Goal: Transaction & Acquisition: Purchase product/service

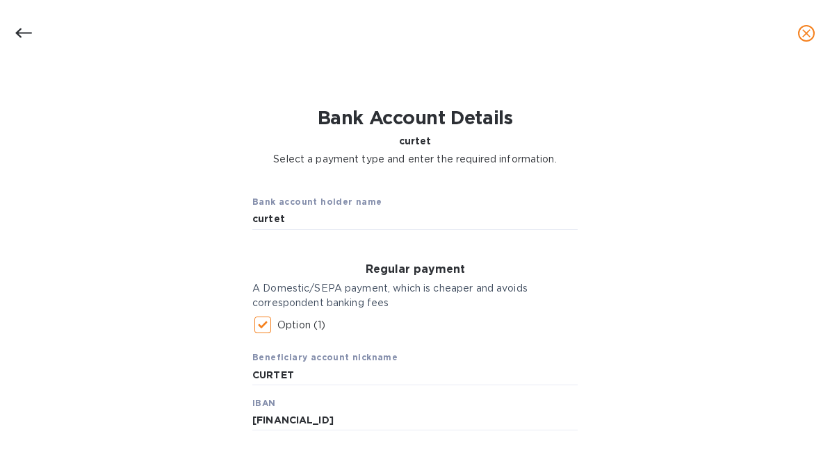
scroll to position [340, 0]
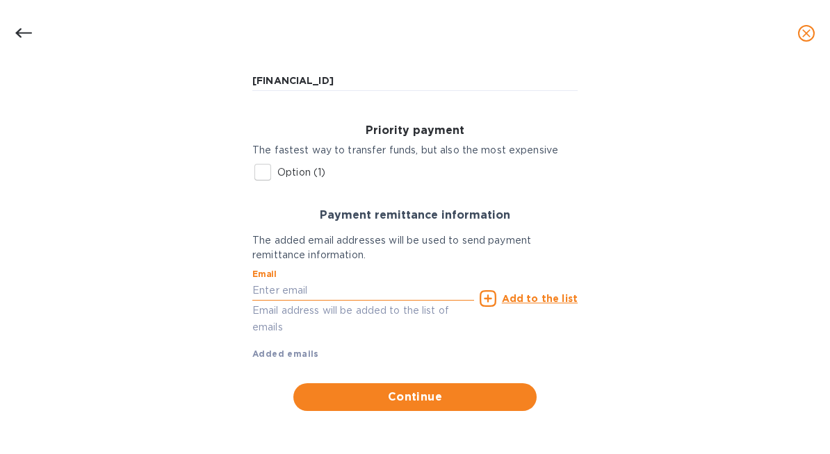
click at [411, 289] on input "text" at bounding box center [363, 291] width 222 height 21
type input "curtet"
click at [442, 292] on input "text" at bounding box center [363, 291] width 222 height 21
paste input "[EMAIL_ADDRESS][DOMAIN_NAME]>"
type input "[EMAIL_ADDRESS][DOMAIN_NAME]"
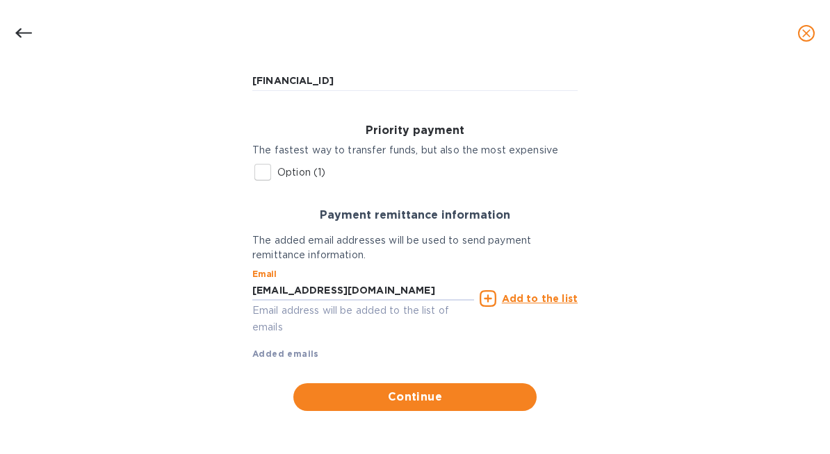
click at [509, 296] on u "Add to the list" at bounding box center [540, 298] width 76 height 11
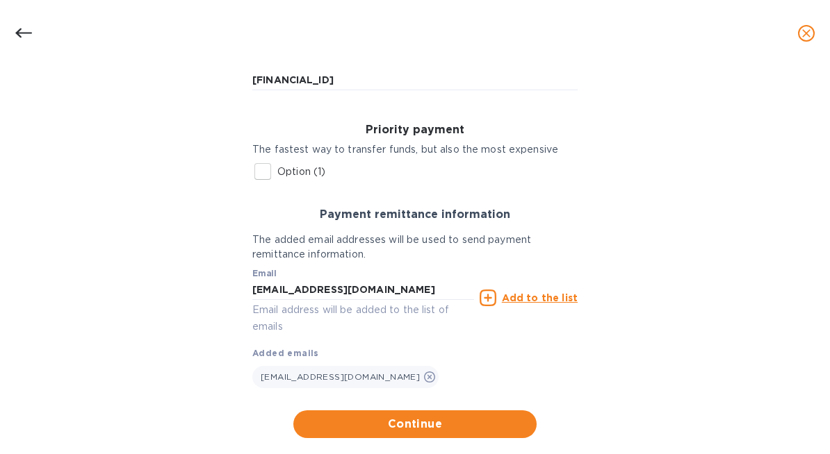
scroll to position [368, 0]
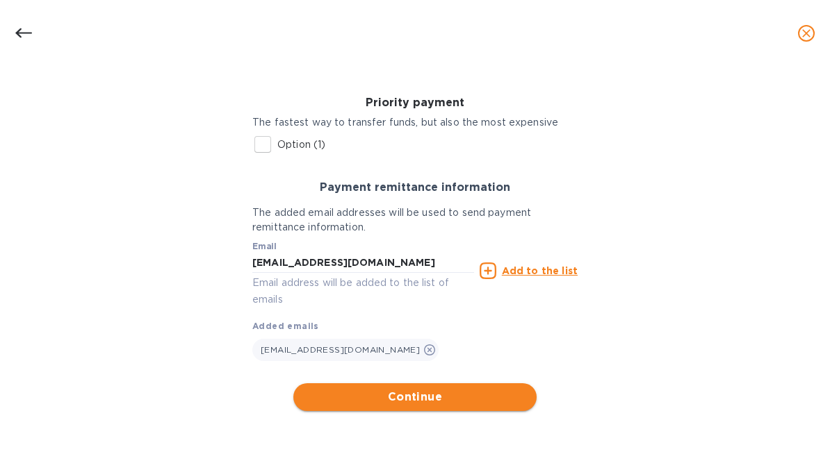
click at [427, 396] on span "Continue" at bounding box center [414, 397] width 221 height 17
click at [809, 439] on icon "Close" at bounding box center [809, 443] width 8 height 8
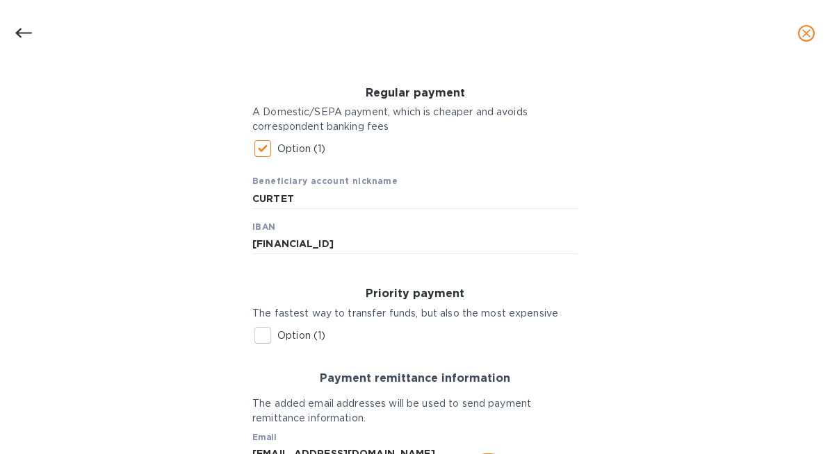
scroll to position [0, 0]
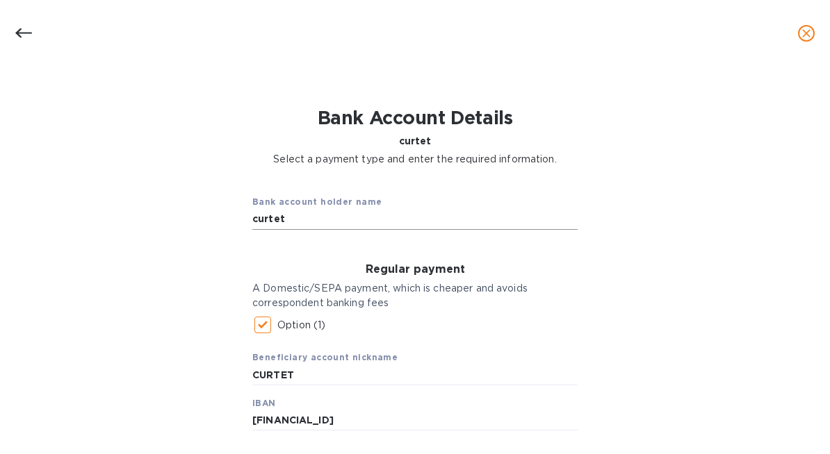
click at [313, 225] on input "curtet" at bounding box center [414, 219] width 325 height 21
type input "[PERSON_NAME] & [PERSON_NAME]"
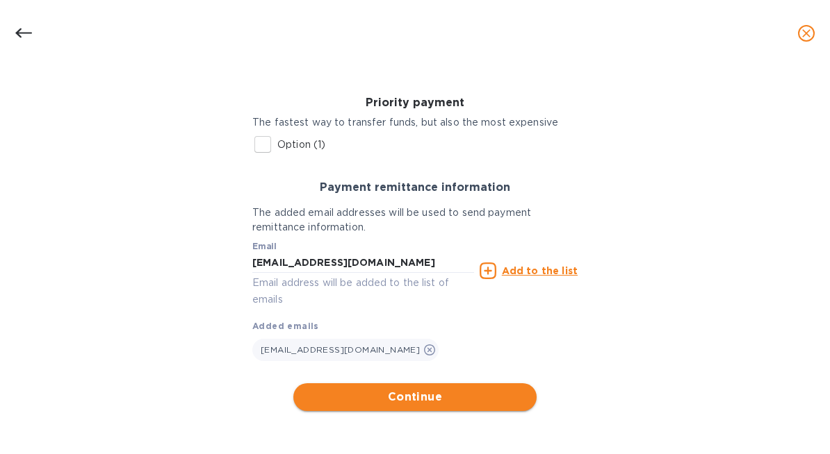
type input "M&F Curtet"
click at [357, 404] on span "Continue" at bounding box center [414, 397] width 221 height 17
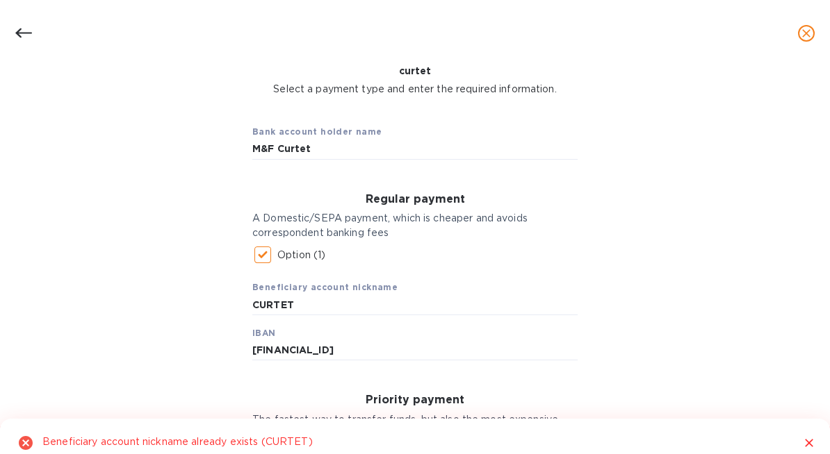
scroll to position [67, 0]
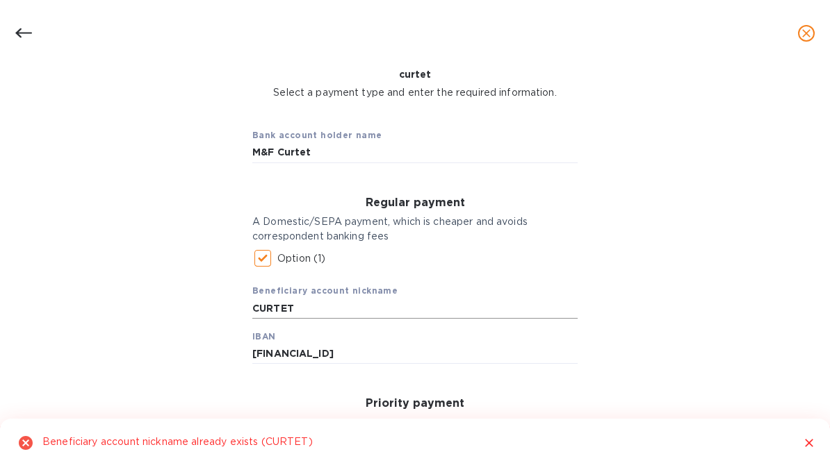
click at [343, 309] on input "CURTET" at bounding box center [414, 308] width 325 height 21
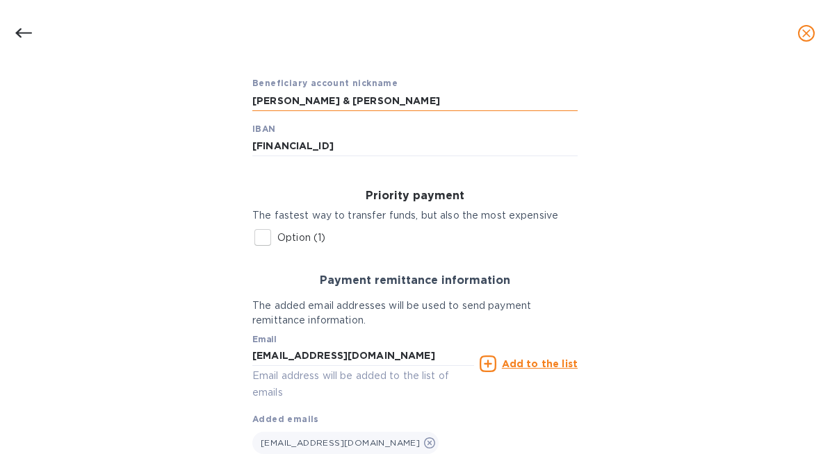
scroll to position [368, 0]
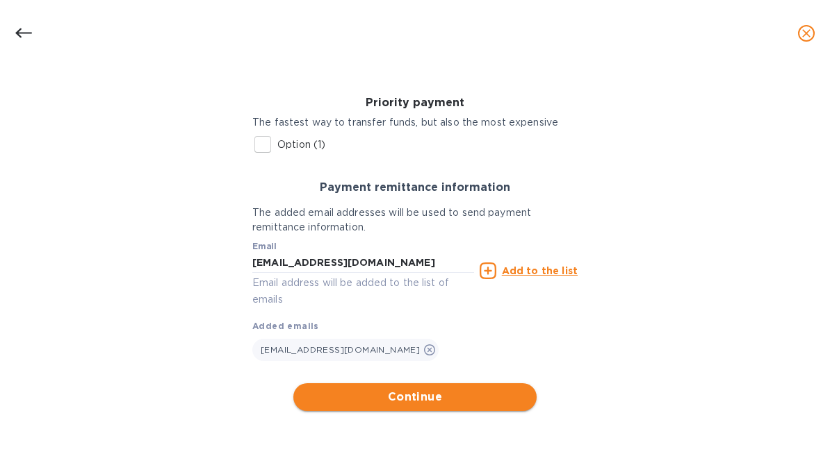
click at [368, 389] on span "Continue" at bounding box center [414, 397] width 221 height 17
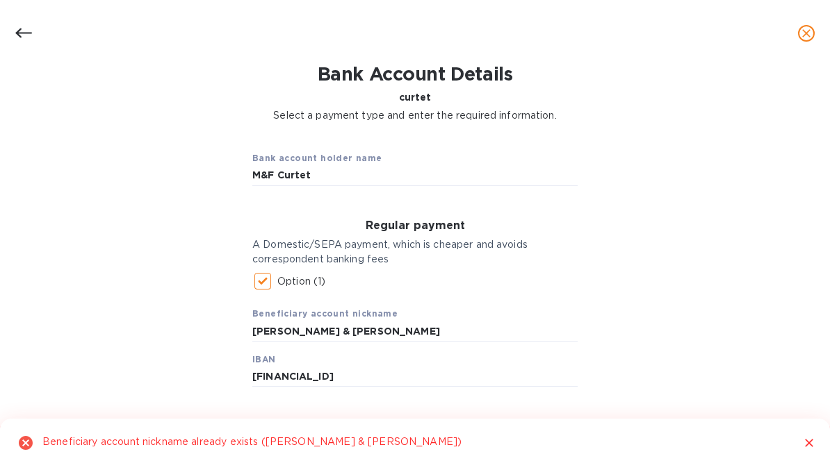
scroll to position [97, 0]
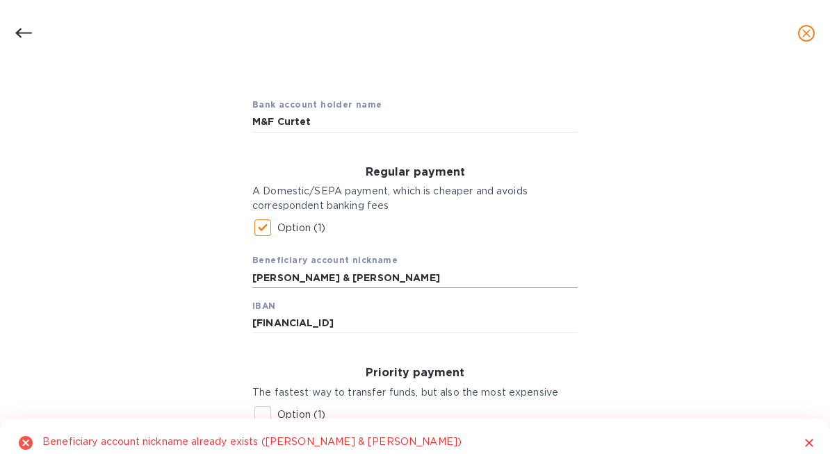
click at [292, 276] on input "[PERSON_NAME] & [PERSON_NAME]" at bounding box center [414, 278] width 325 height 21
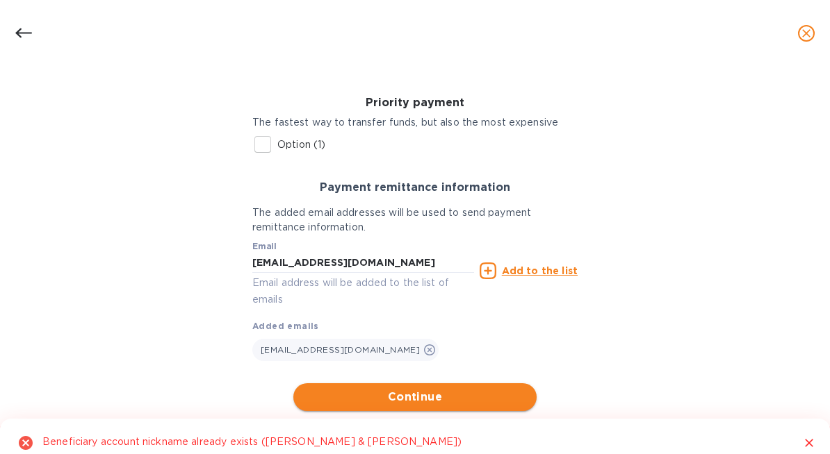
type input "[PERSON_NAME] and [PERSON_NAME]"
click at [405, 387] on button "Continue" at bounding box center [414, 398] width 243 height 28
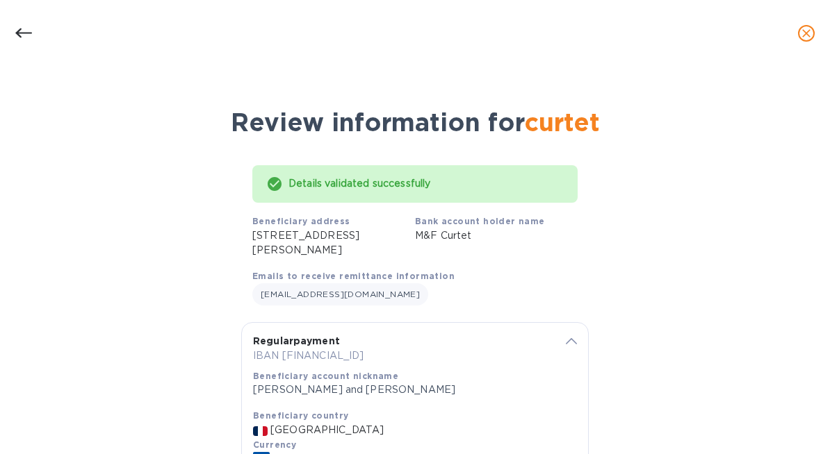
scroll to position [114, 0]
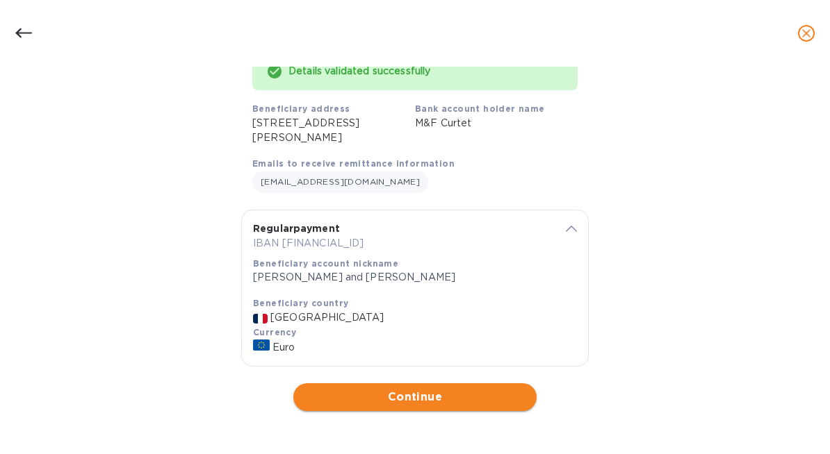
click at [459, 403] on span "Continue" at bounding box center [414, 397] width 221 height 17
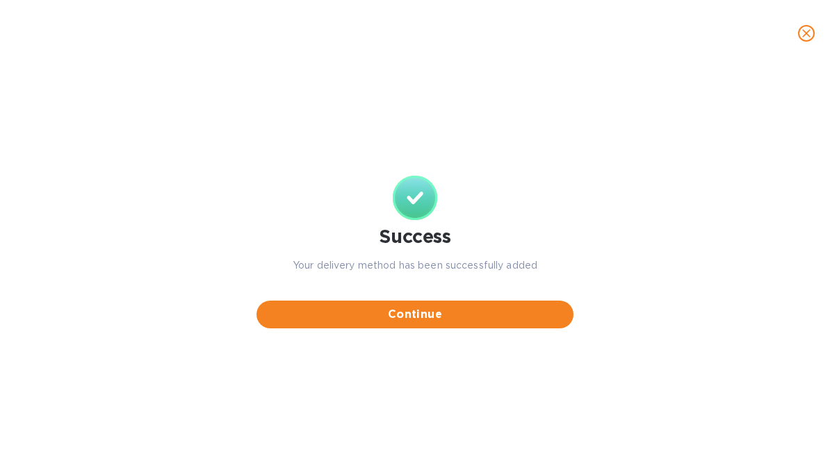
scroll to position [0, 0]
click at [406, 295] on div "Continue" at bounding box center [414, 306] width 317 height 44
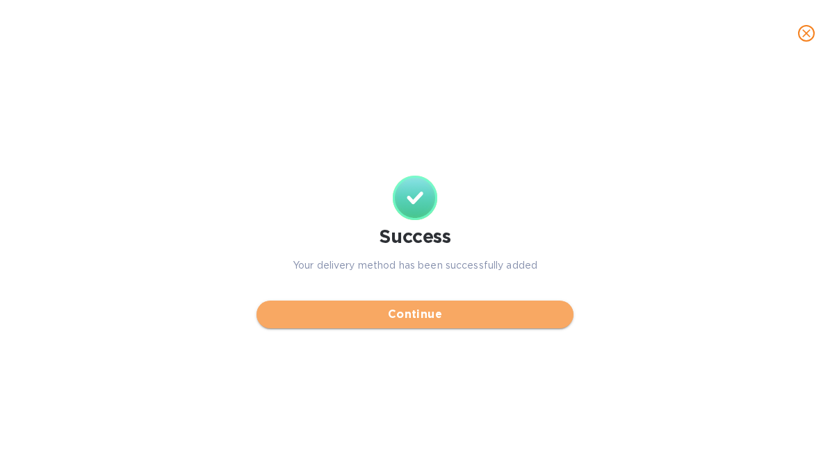
click at [408, 309] on span "Continue" at bounding box center [415, 314] width 295 height 17
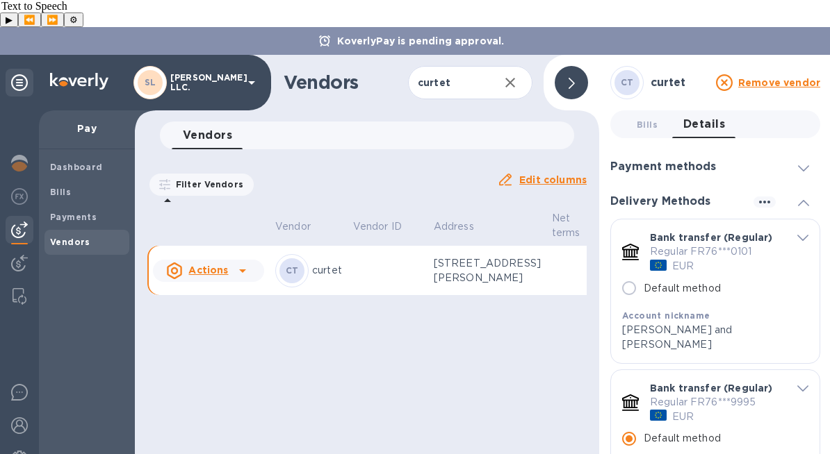
scroll to position [0, 158]
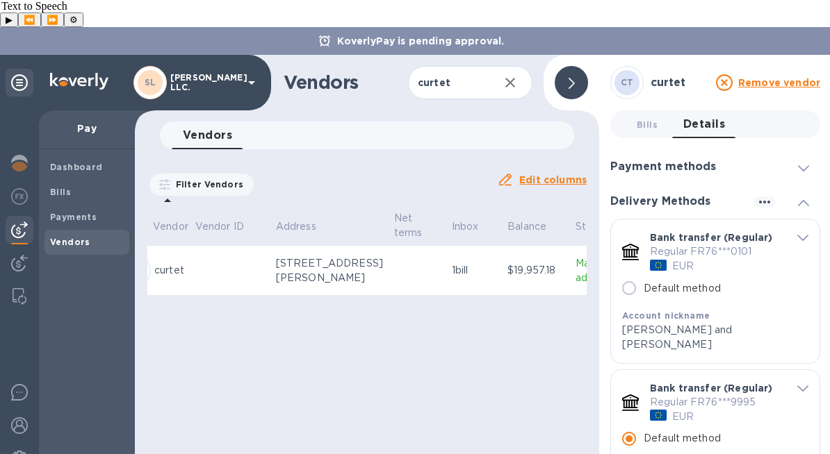
click at [466, 336] on div "Vendors curtet ​ Add vendor Vendors 0 Filter Vendors Auto pay: All Edit columns…" at bounding box center [367, 268] width 464 height 427
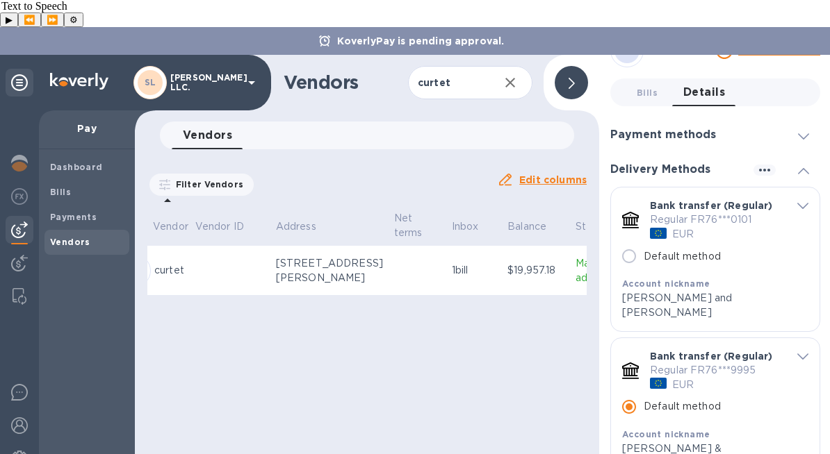
scroll to position [35, 0]
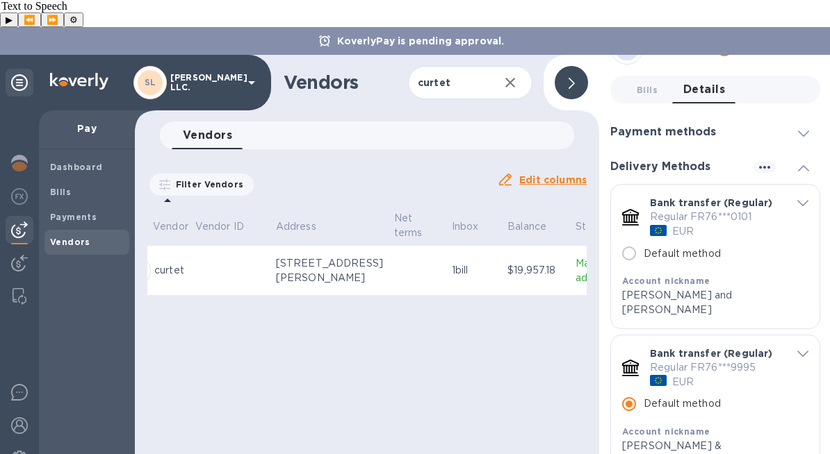
click at [626, 239] on input "Default method" at bounding box center [628, 253] width 29 height 29
radio input "true"
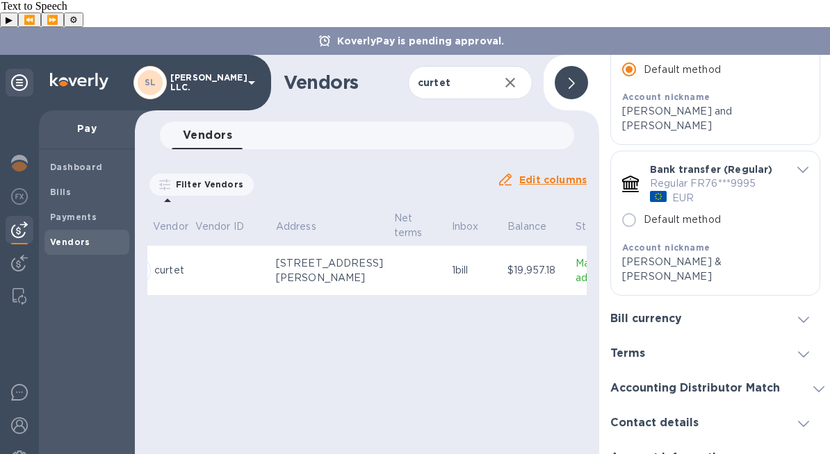
scroll to position [0, 0]
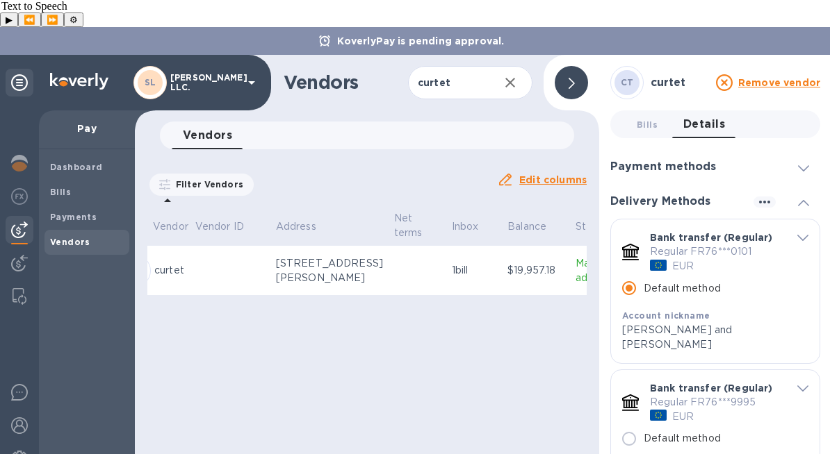
click at [334, 260] on p "[STREET_ADDRESS][PERSON_NAME]" at bounding box center [329, 270] width 107 height 29
click at [44, 180] on div "Bills" at bounding box center [86, 192] width 85 height 25
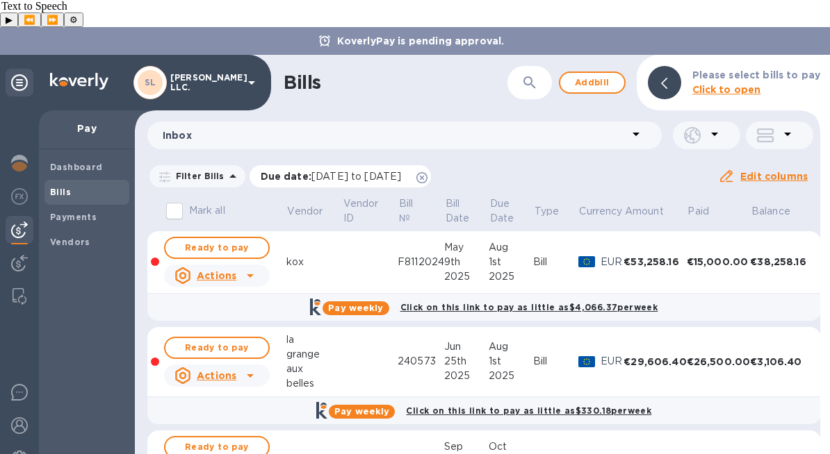
click at [427, 172] on icon at bounding box center [421, 177] width 11 height 11
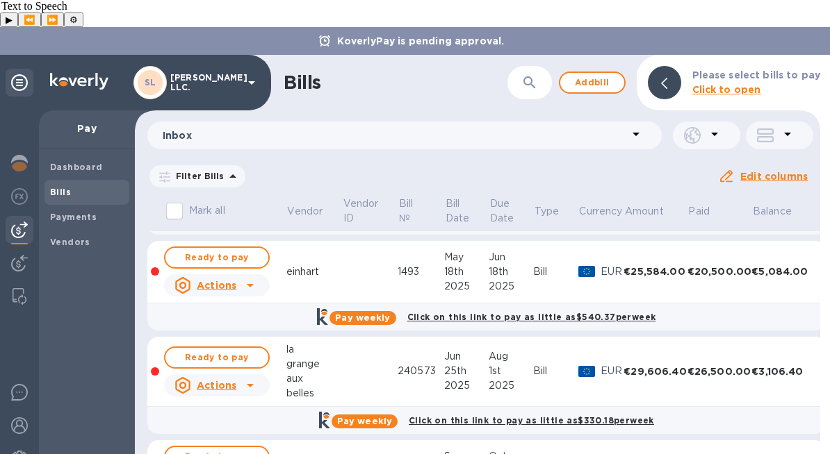
scroll to position [303, 0]
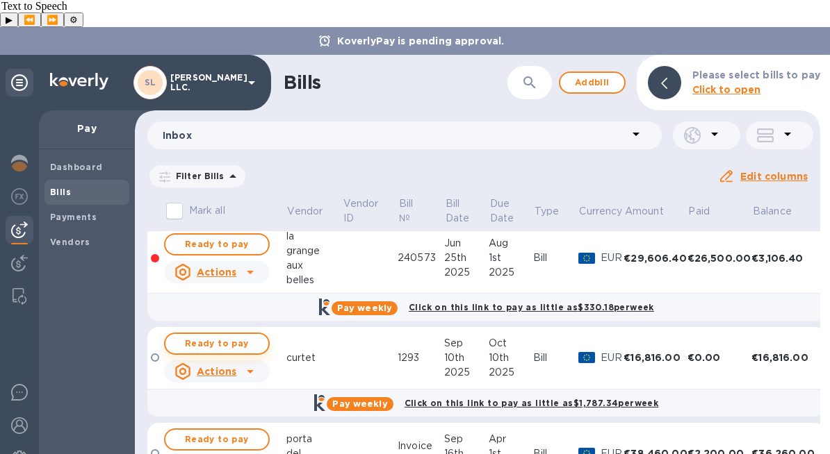
click at [229, 336] on span "Ready to pay" at bounding box center [217, 344] width 81 height 17
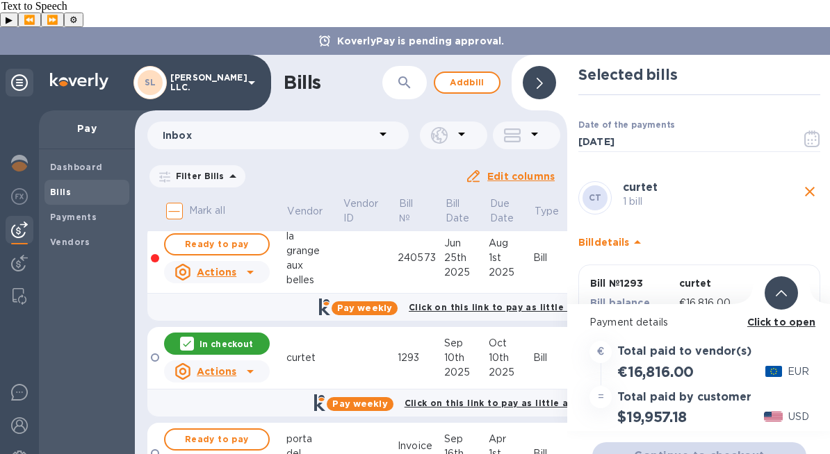
scroll to position [75, 0]
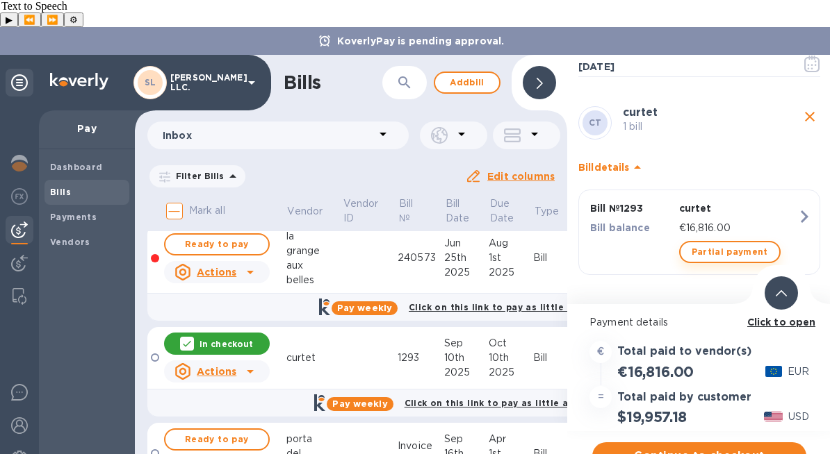
click at [708, 244] on span "Partial payment" at bounding box center [729, 252] width 76 height 17
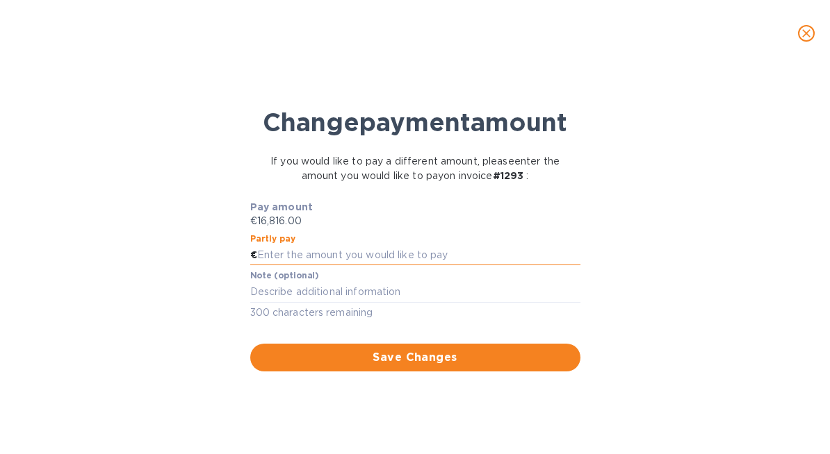
click at [422, 266] on input "text" at bounding box center [418, 255] width 323 height 21
type input "0"
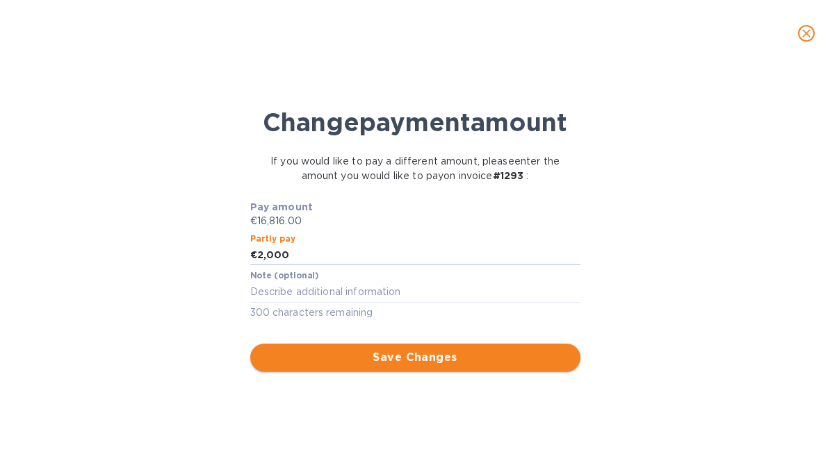
type input "2,000"
click at [470, 366] on span "Save Changes" at bounding box center [415, 358] width 308 height 17
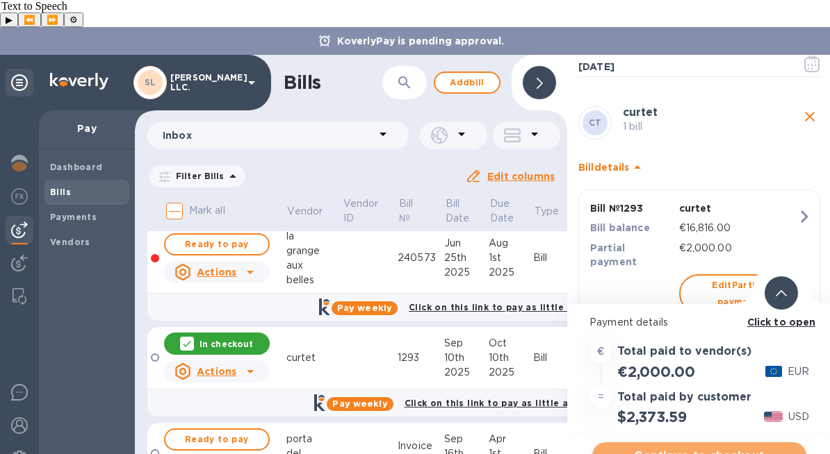
click at [668, 448] on span "Continue to checkout" at bounding box center [699, 456] width 192 height 17
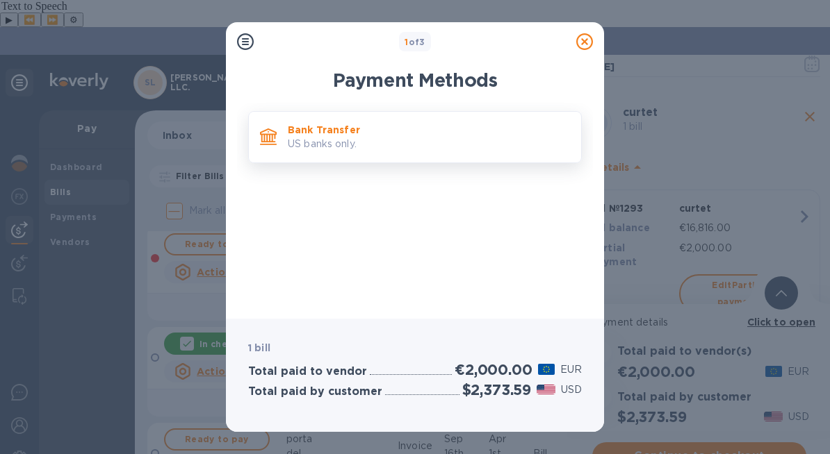
click at [407, 155] on div "Bank Transfer US banks only." at bounding box center [428, 137] width 293 height 40
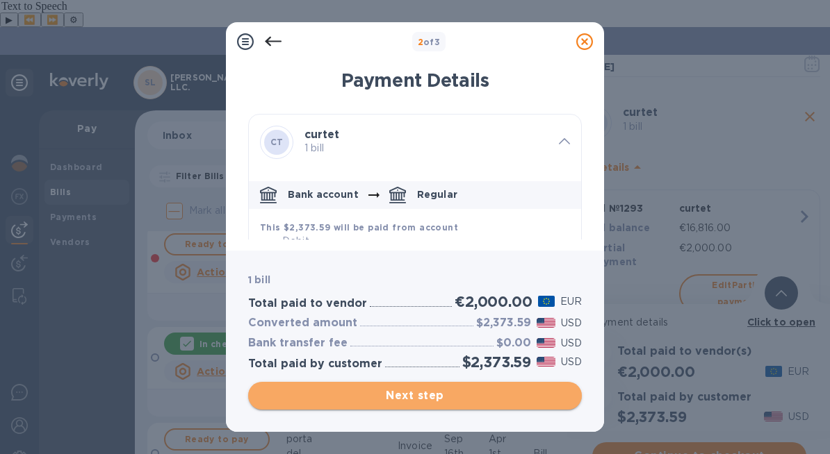
click at [466, 406] on button "Next step" at bounding box center [415, 396] width 334 height 28
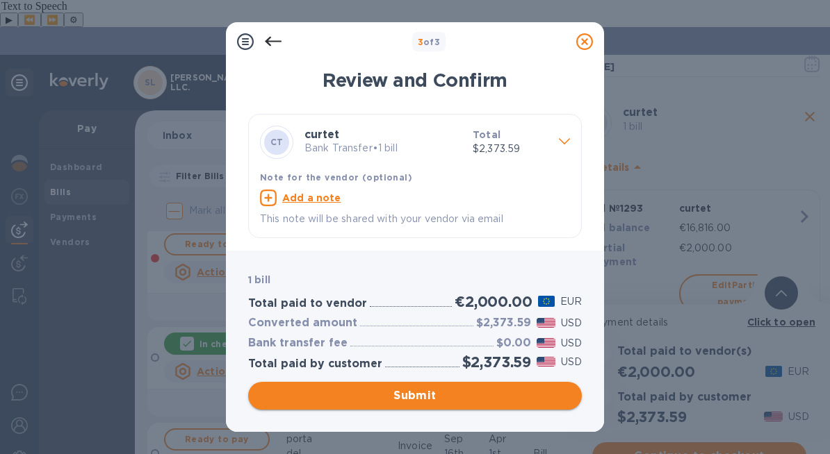
click at [466, 396] on span "Submit" at bounding box center [414, 396] width 311 height 17
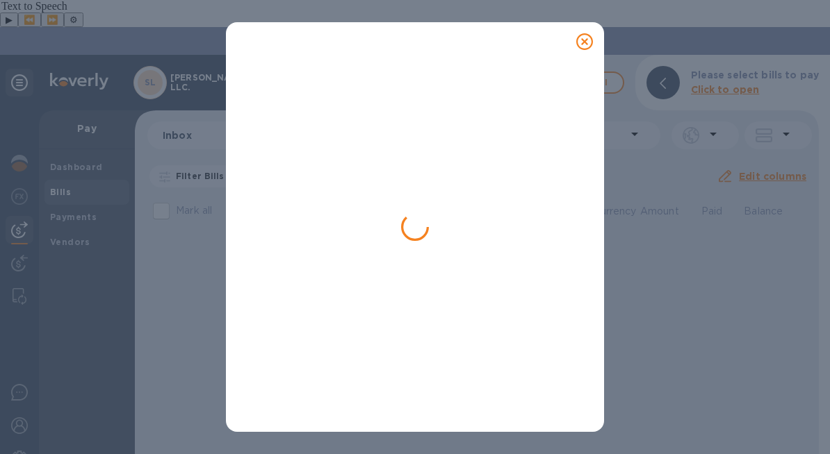
scroll to position [0, 0]
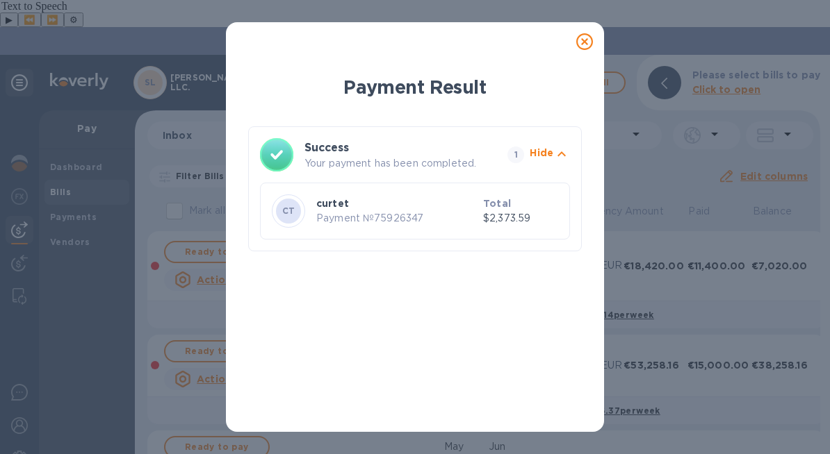
click at [592, 37] on icon at bounding box center [584, 41] width 17 height 17
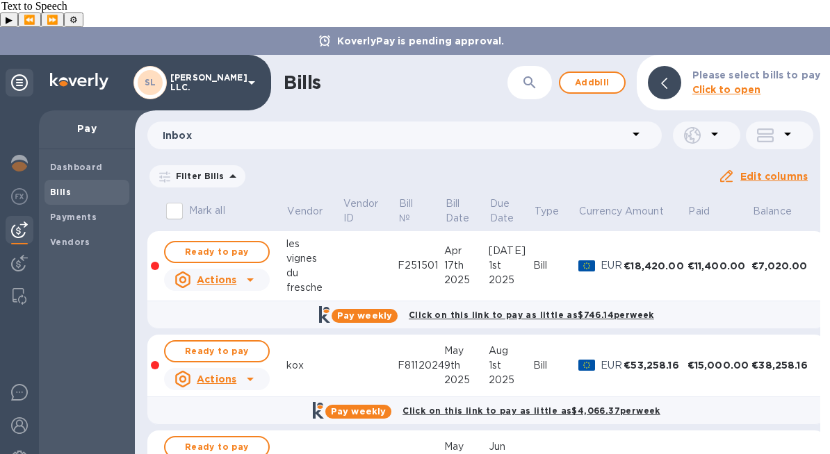
click at [86, 73] on img at bounding box center [79, 81] width 58 height 17
